Goal: Task Accomplishment & Management: Use online tool/utility

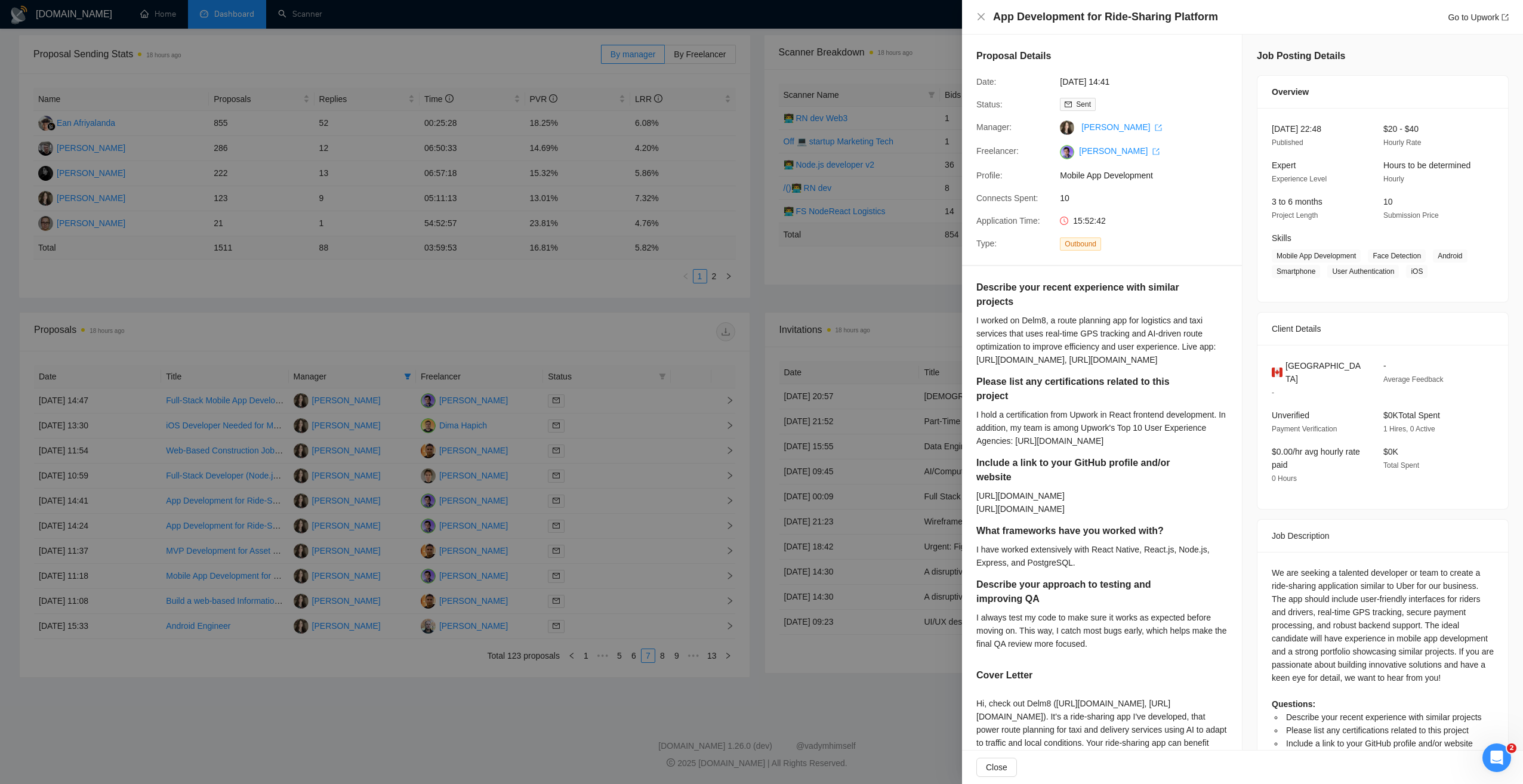
click at [856, 282] on div at bounding box center [761, 392] width 1523 height 784
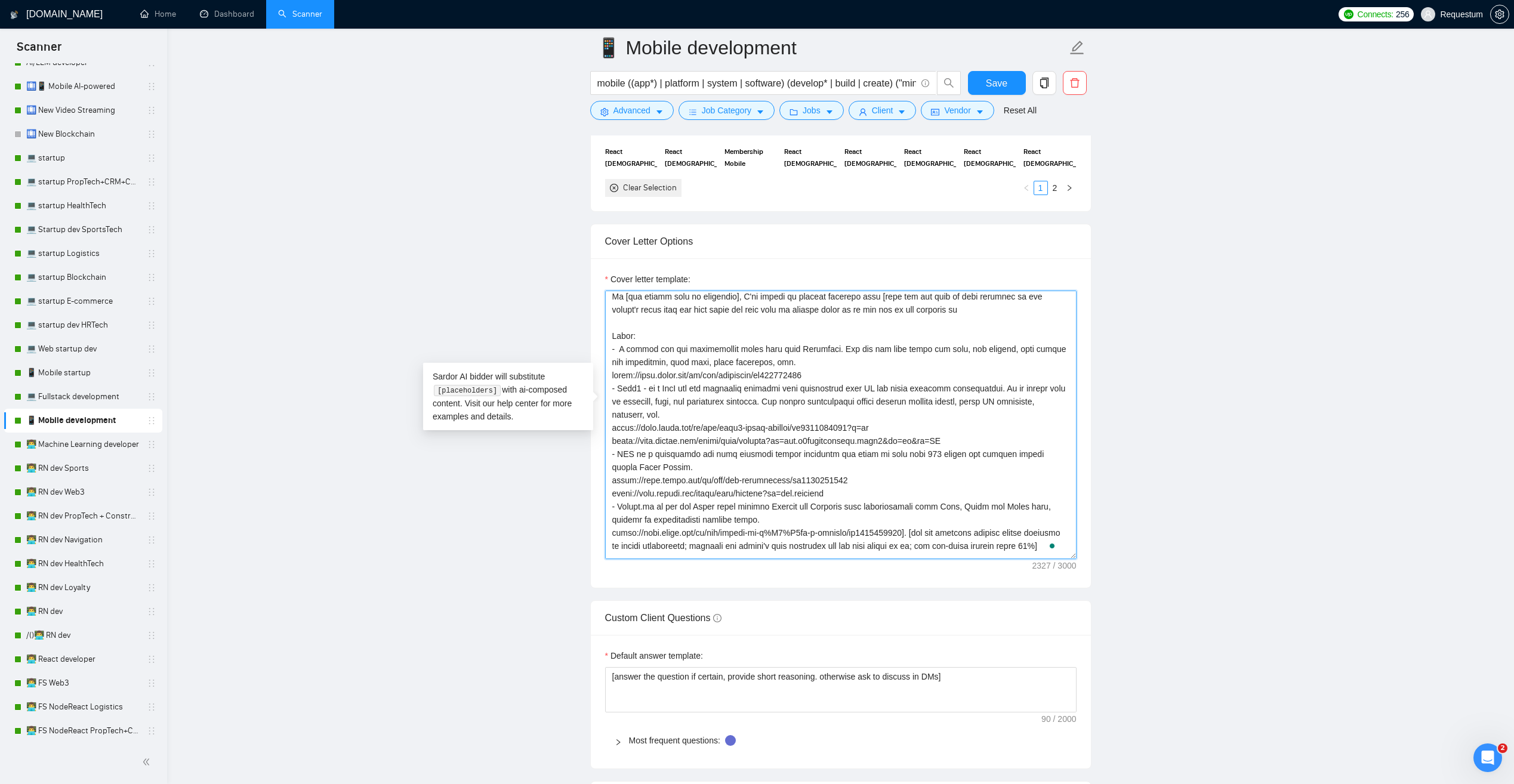
drag, startPoint x: 906, startPoint y: 468, endPoint x: 610, endPoint y: 334, distance: 324.9
click at [610, 334] on textarea "Cover letter template:" at bounding box center [841, 425] width 472 height 269
drag, startPoint x: 100, startPoint y: 368, endPoint x: 131, endPoint y: 359, distance: 32.3
click at [100, 368] on link "📱 Mobile startup" at bounding box center [83, 372] width 113 height 24
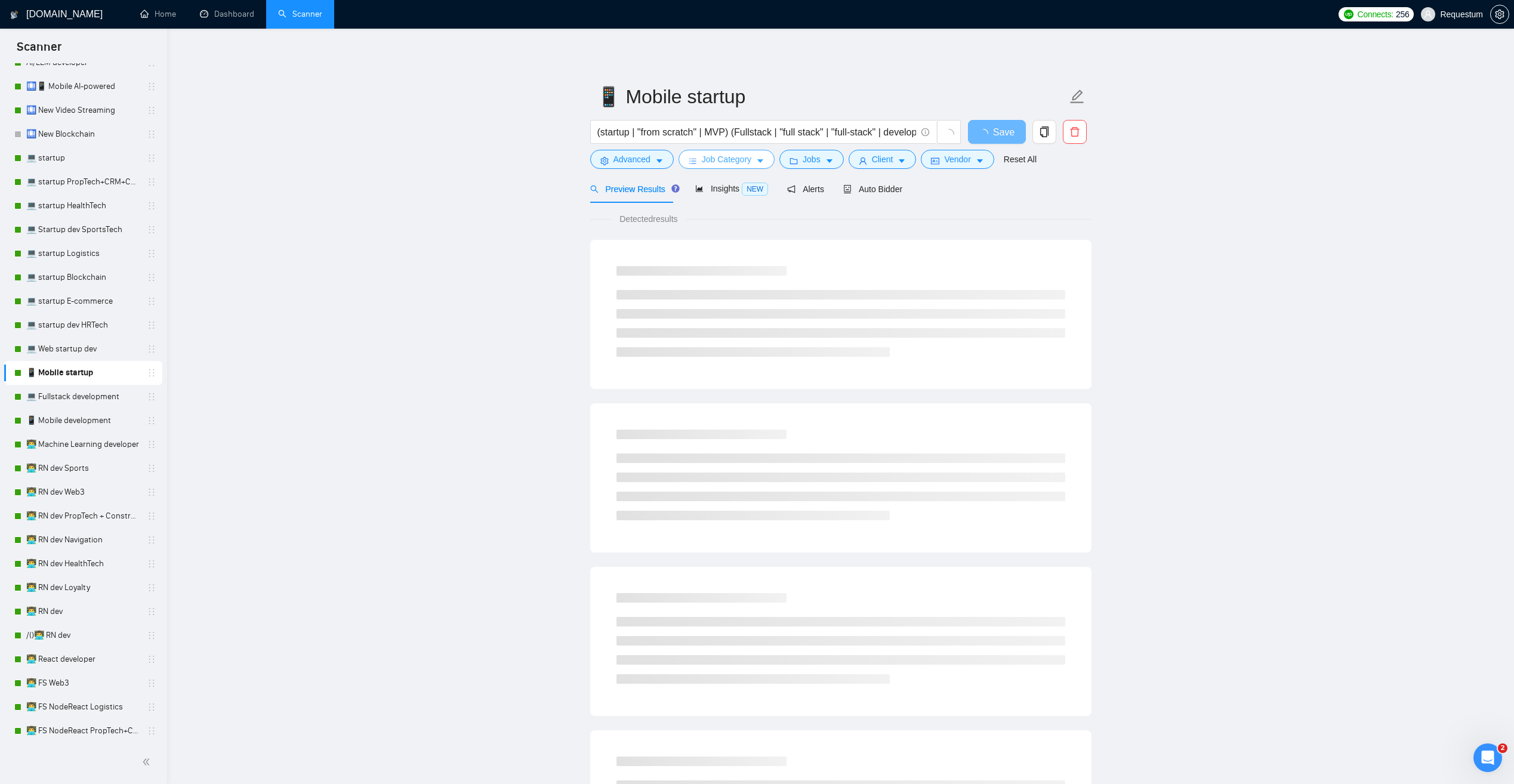
click at [753, 163] on button "Job Category" at bounding box center [727, 159] width 96 height 19
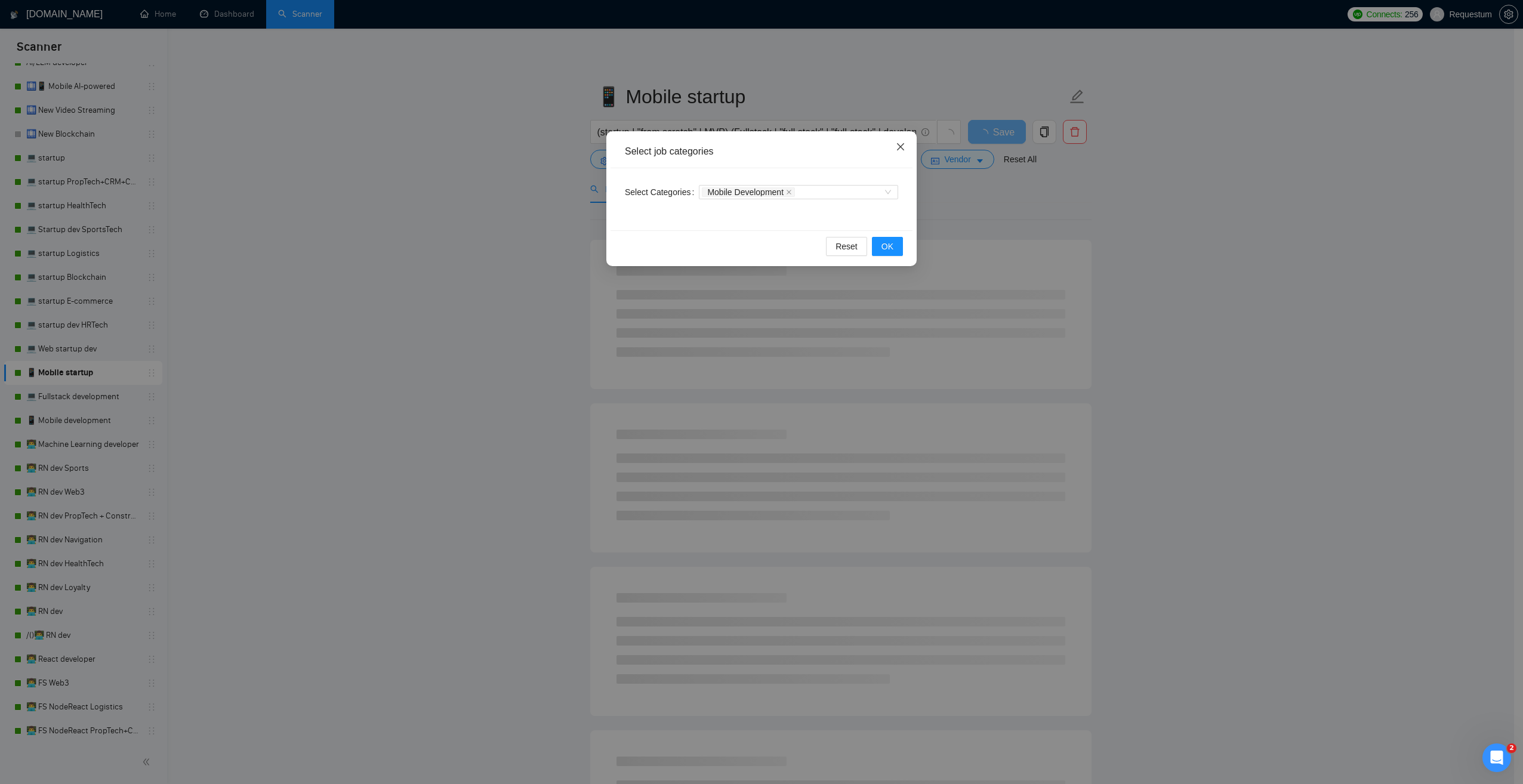
click at [902, 150] on icon "close" at bounding box center [901, 147] width 9 height 9
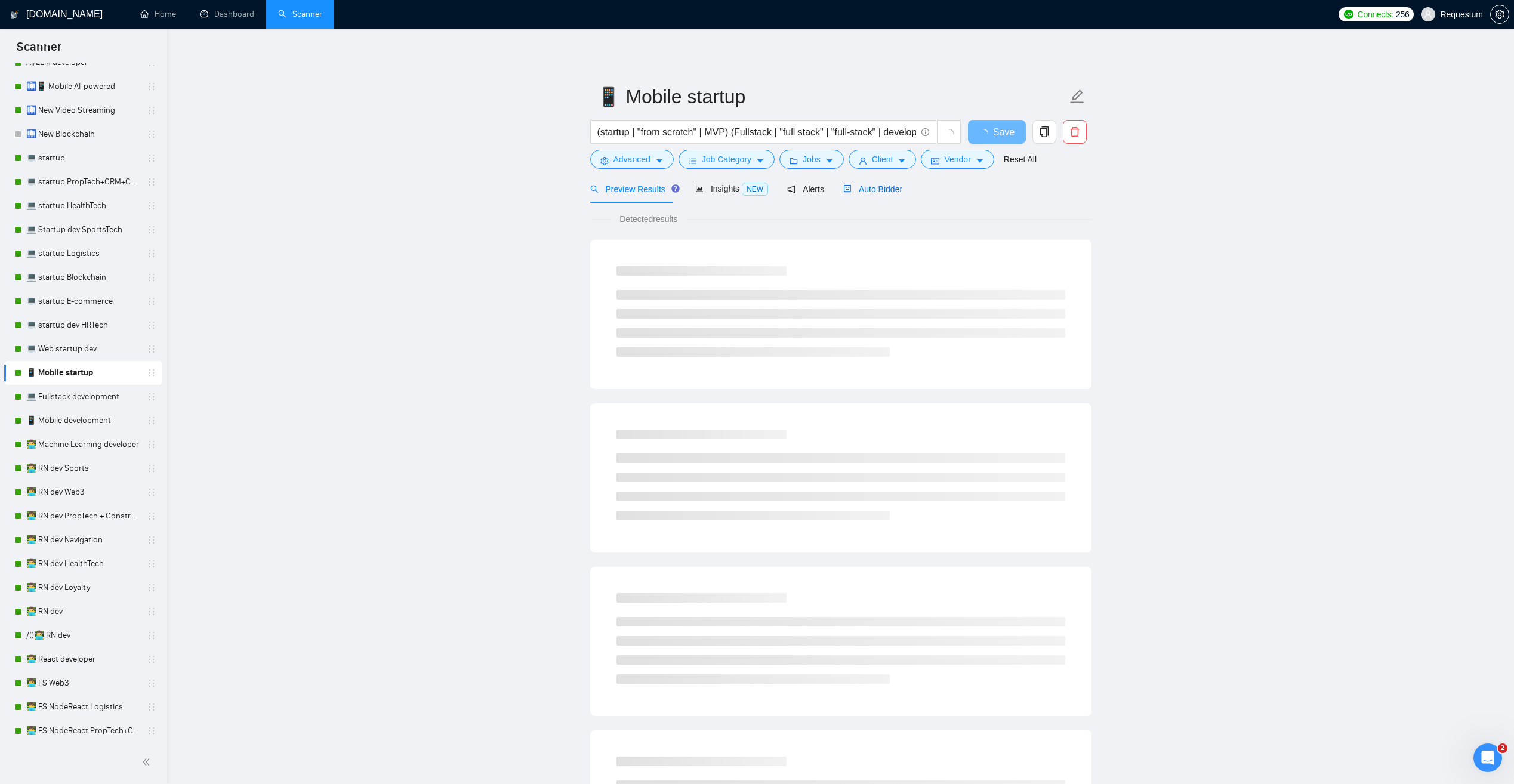
click at [867, 185] on span "Auto Bidder" at bounding box center [873, 189] width 59 height 9
